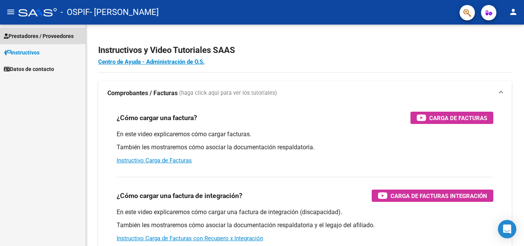
click at [64, 35] on span "Prestadores / Proveedores" at bounding box center [39, 36] width 70 height 8
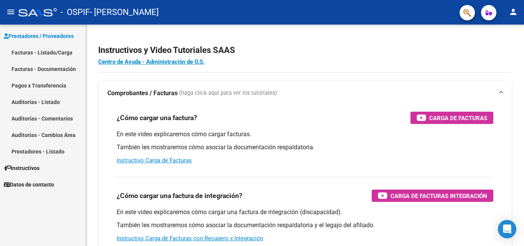
click at [56, 55] on link "Facturas - Listado/Carga" at bounding box center [43, 52] width 86 height 16
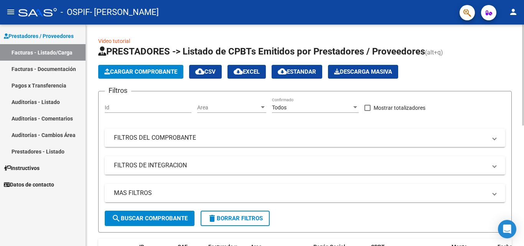
drag, startPoint x: 126, startPoint y: 40, endPoint x: 442, endPoint y: 73, distance: 317.8
click at [442, 73] on div "Cargar Comprobante cloud_download CSV cloud_download EXCEL cloud_download Estan…" at bounding box center [305, 72] width 414 height 14
click at [143, 74] on span "Cargar Comprobante" at bounding box center [140, 71] width 73 height 7
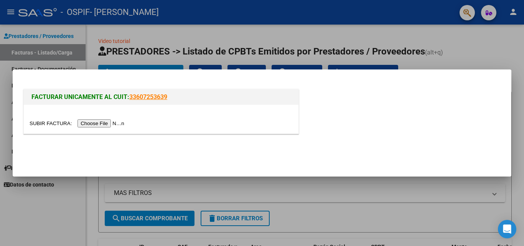
click at [481, 51] on div at bounding box center [262, 123] width 524 height 246
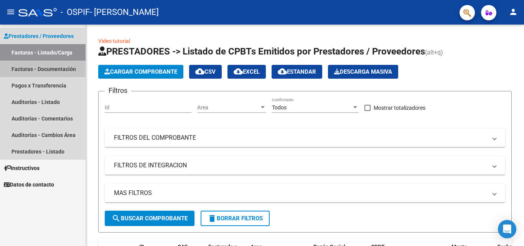
click at [69, 71] on link "Facturas - Documentación" at bounding box center [43, 69] width 86 height 16
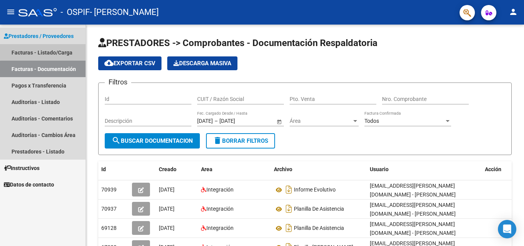
click at [46, 45] on link "Facturas - Listado/Carga" at bounding box center [43, 52] width 86 height 16
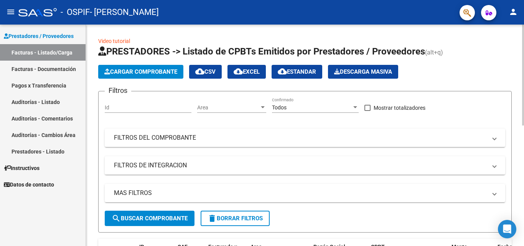
click at [130, 73] on span "Cargar Comprobante" at bounding box center [140, 71] width 73 height 7
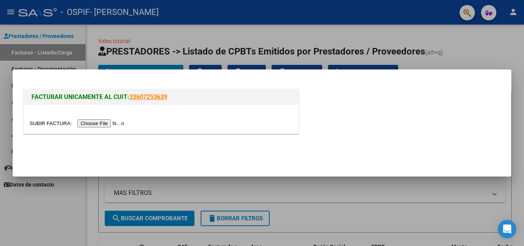
click at [97, 124] on input "file" at bounding box center [78, 123] width 97 height 8
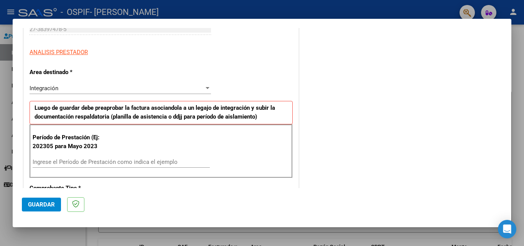
scroll to position [128, 0]
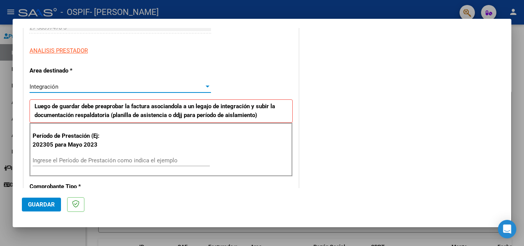
click at [158, 88] on div "Integración" at bounding box center [117, 86] width 175 height 7
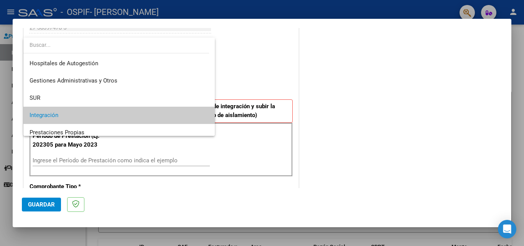
scroll to position [29, 0]
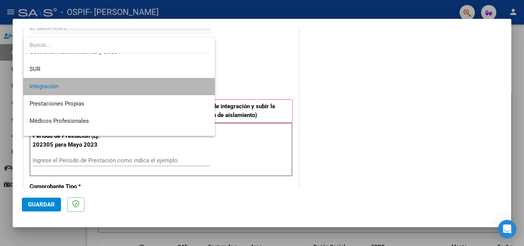
click at [158, 88] on span "Integración" at bounding box center [119, 86] width 179 height 17
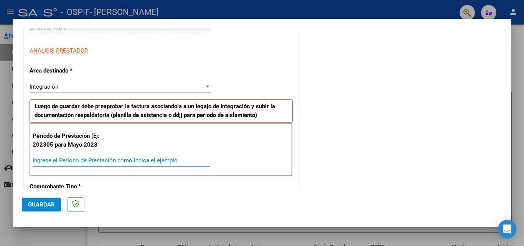
click at [94, 161] on input "Ingrese el Período de Prestación como indica el ejemplo" at bounding box center [121, 160] width 177 height 7
type input "202507"
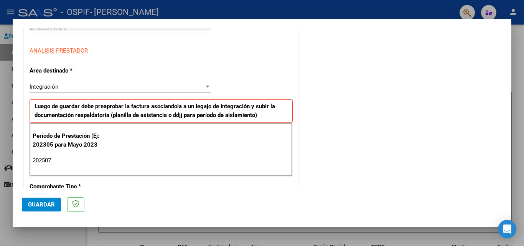
click at [334, 191] on mat-dialog-actions "Guardar" at bounding box center [262, 203] width 480 height 30
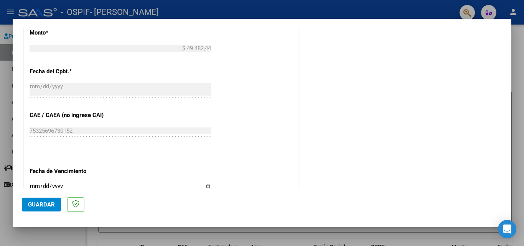
scroll to position [501, 0]
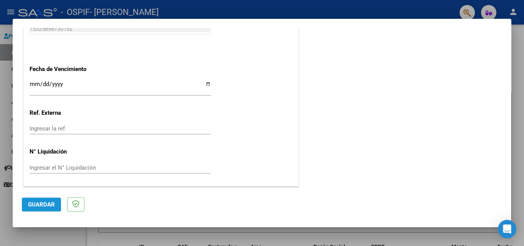
click at [41, 207] on span "Guardar" at bounding box center [41, 204] width 27 height 7
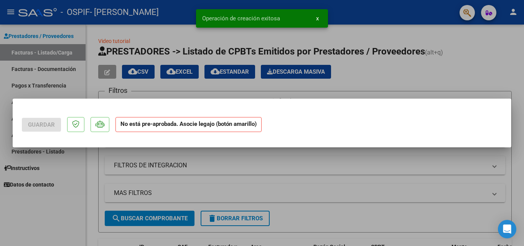
scroll to position [0, 0]
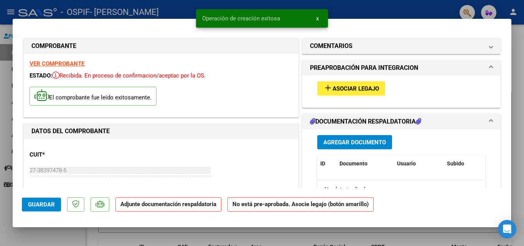
click at [360, 90] on span "Asociar Legajo" at bounding box center [356, 88] width 46 height 7
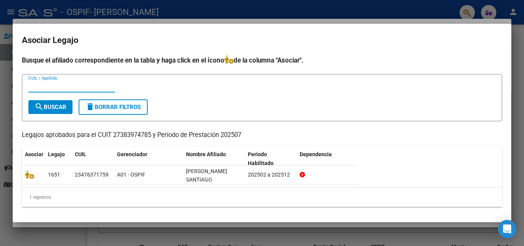
click at [71, 85] on input "CUIL / Apellido" at bounding box center [71, 86] width 87 height 7
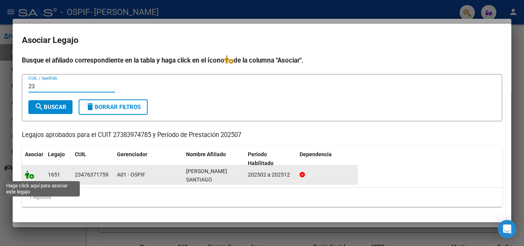
type input "23"
click at [29, 176] on icon at bounding box center [29, 174] width 9 height 8
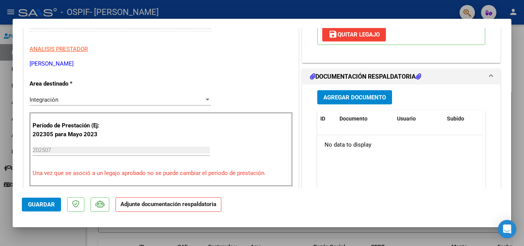
scroll to position [148, 0]
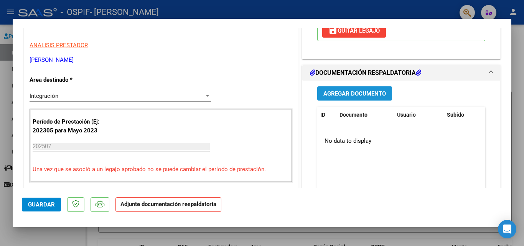
click at [341, 90] on span "Agregar Documento" at bounding box center [354, 93] width 63 height 7
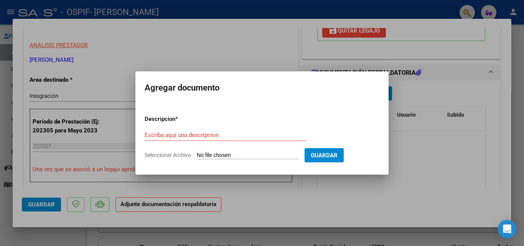
click at [236, 157] on input "Seleccionar Archivo" at bounding box center [248, 155] width 102 height 7
type input "C:\fakepath\PLANILLA JULIO.PDF"
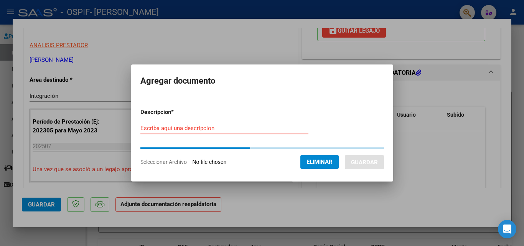
click at [170, 126] on input "Escriba aquí una descripcion" at bounding box center [224, 128] width 168 height 7
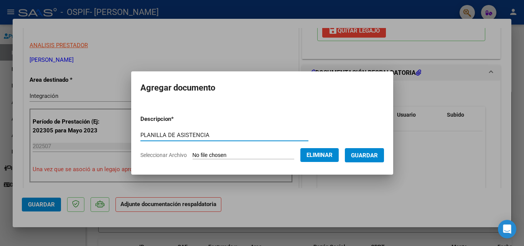
type input "PLANILLA DE ASISTENCIA"
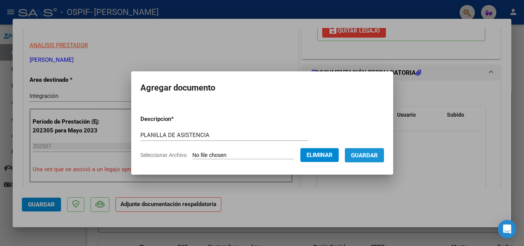
click at [378, 154] on span "Guardar" at bounding box center [364, 155] width 27 height 7
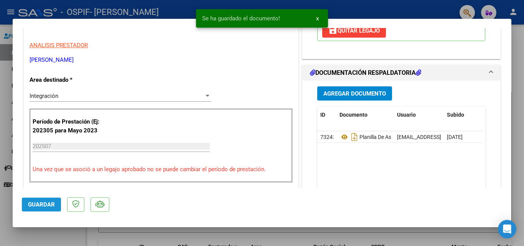
click at [41, 208] on button "Guardar" at bounding box center [41, 205] width 39 height 14
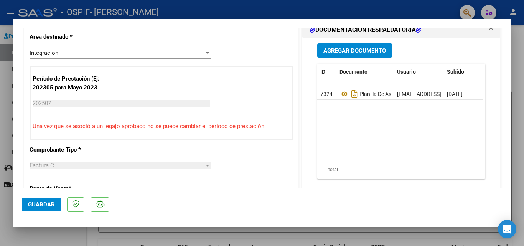
scroll to position [195, 0]
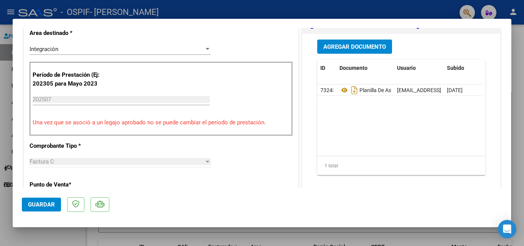
click at [516, 39] on div at bounding box center [262, 123] width 524 height 246
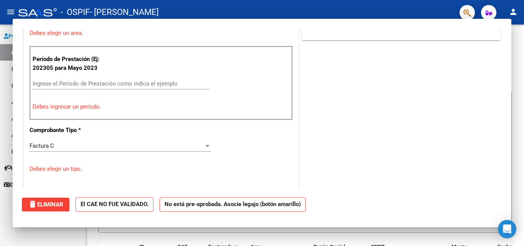
scroll to position [0, 0]
